Goal: Information Seeking & Learning: Find specific fact

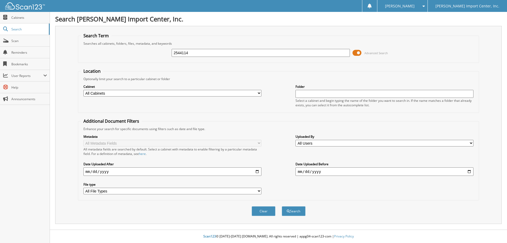
type input "2544114"
click at [282, 206] on button "Search" at bounding box center [294, 211] width 24 height 10
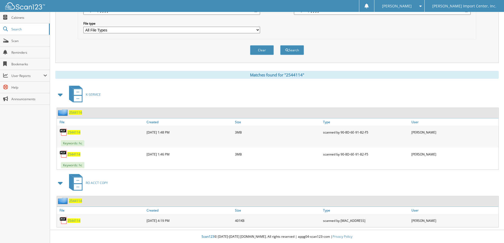
scroll to position [161, 0]
click at [73, 131] on span "2544114" at bounding box center [73, 132] width 13 height 4
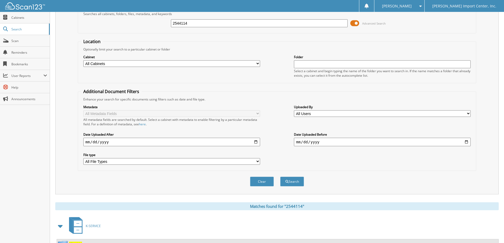
scroll to position [29, 0]
click at [198, 26] on input "2544114" at bounding box center [259, 24] width 177 height 8
type input "2531346"
click at [280, 177] on button "Search" at bounding box center [292, 182] width 24 height 10
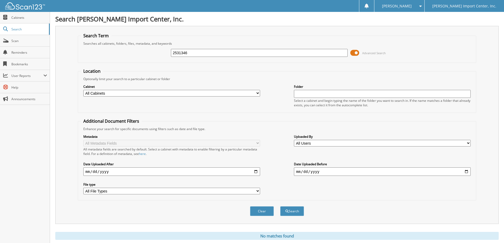
click at [177, 52] on input "2531346" at bounding box center [259, 53] width 177 height 8
type input "2331346"
click at [280, 206] on button "Search" at bounding box center [292, 211] width 24 height 10
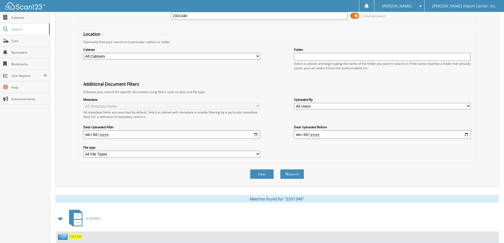
scroll to position [73, 0]
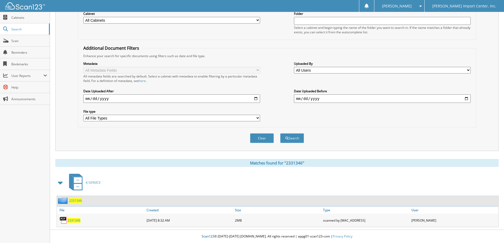
click at [74, 220] on span "2331346" at bounding box center [73, 220] width 13 height 4
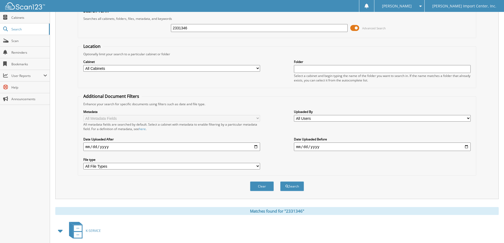
scroll to position [0, 0]
